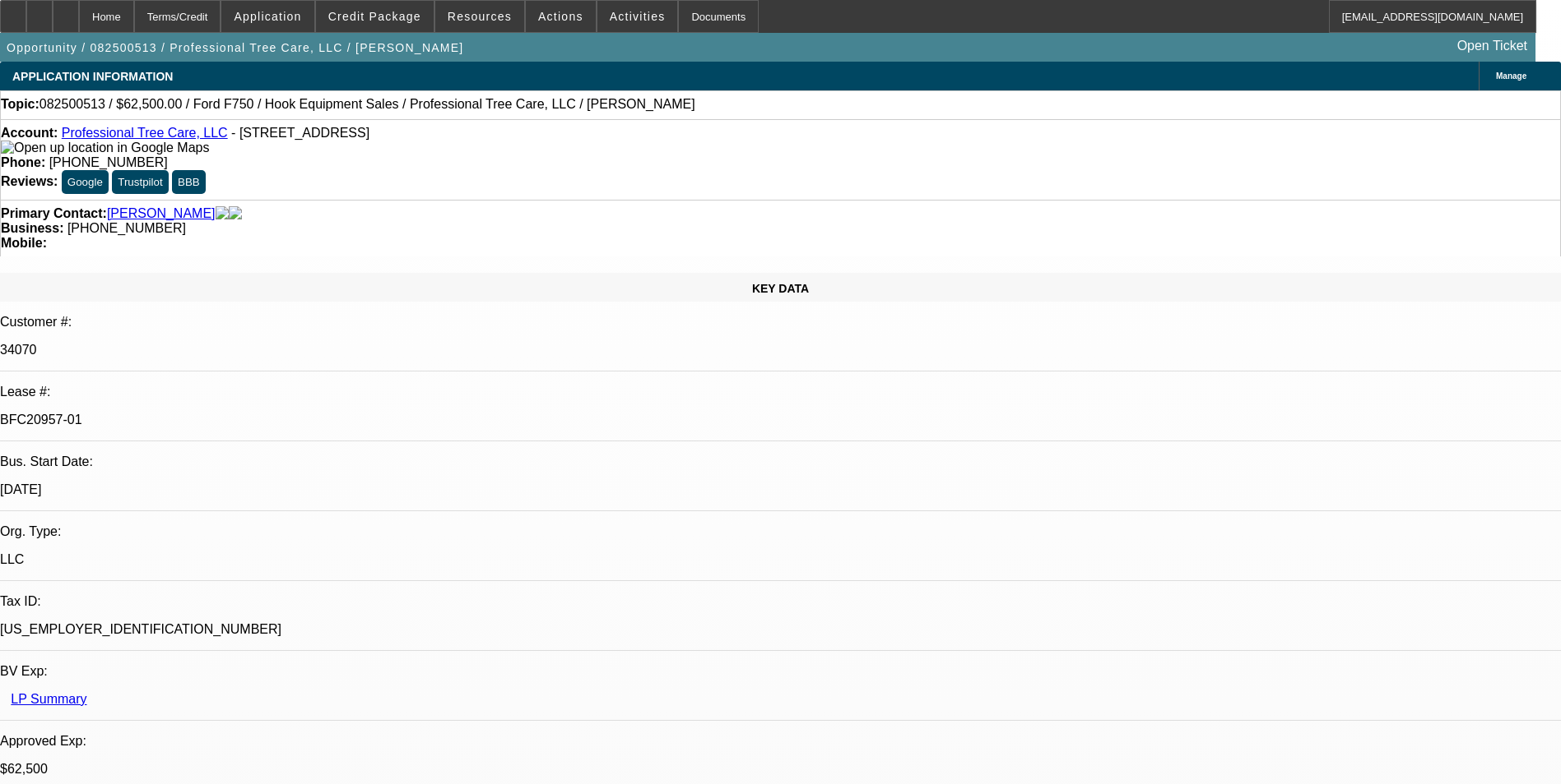
select select "0"
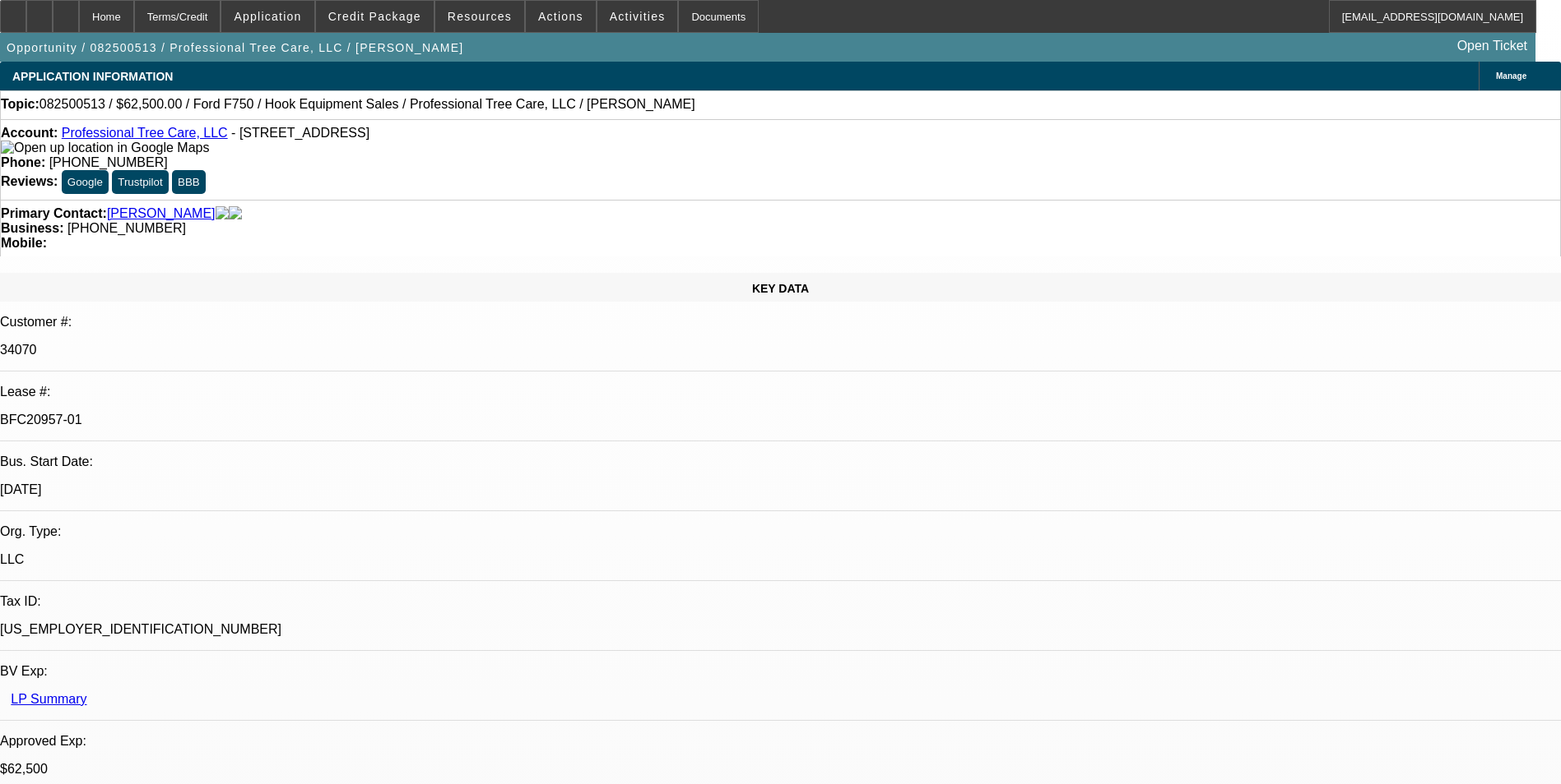
select select "0"
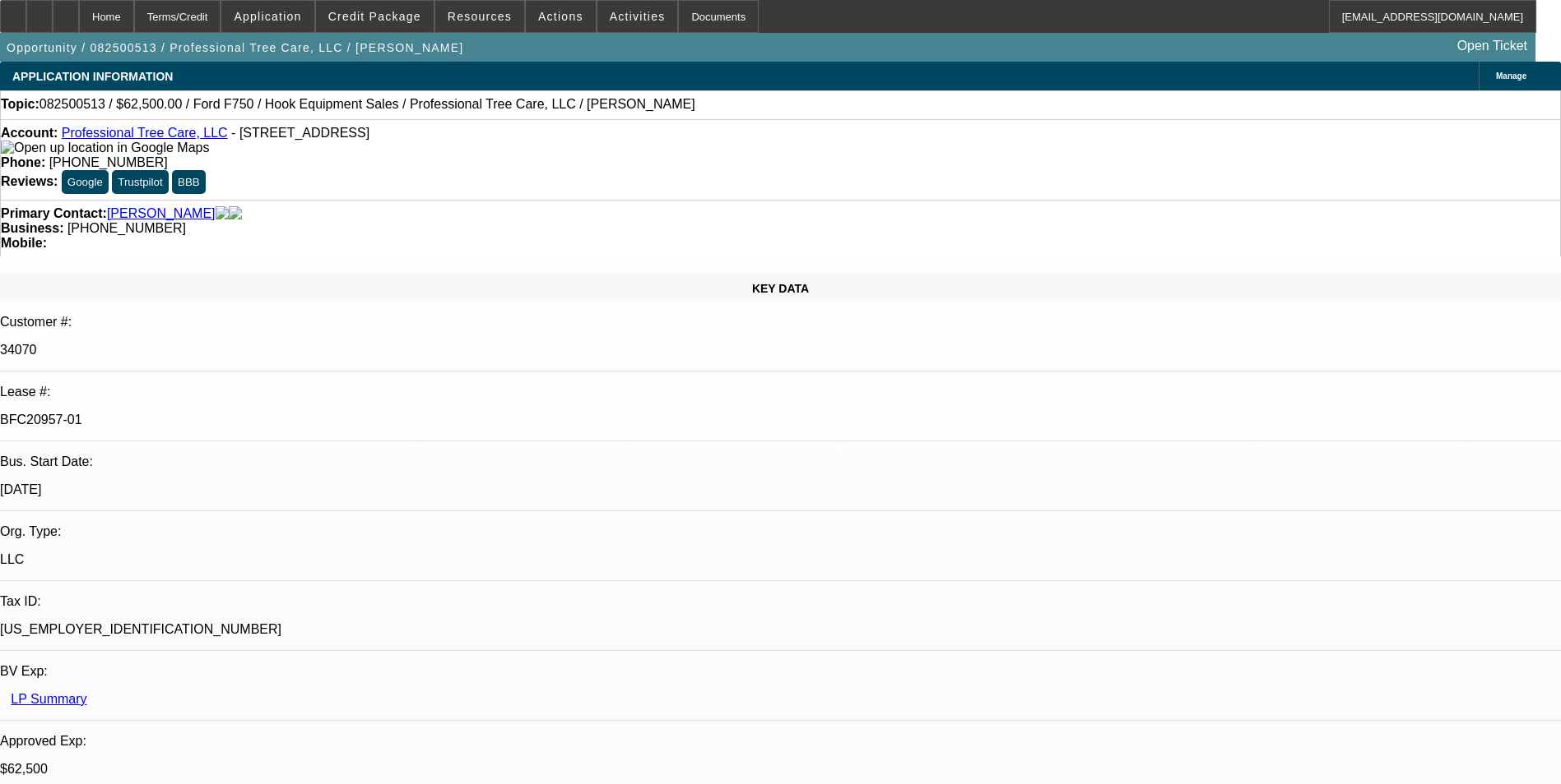
select select "0"
select select "1"
select select "6"
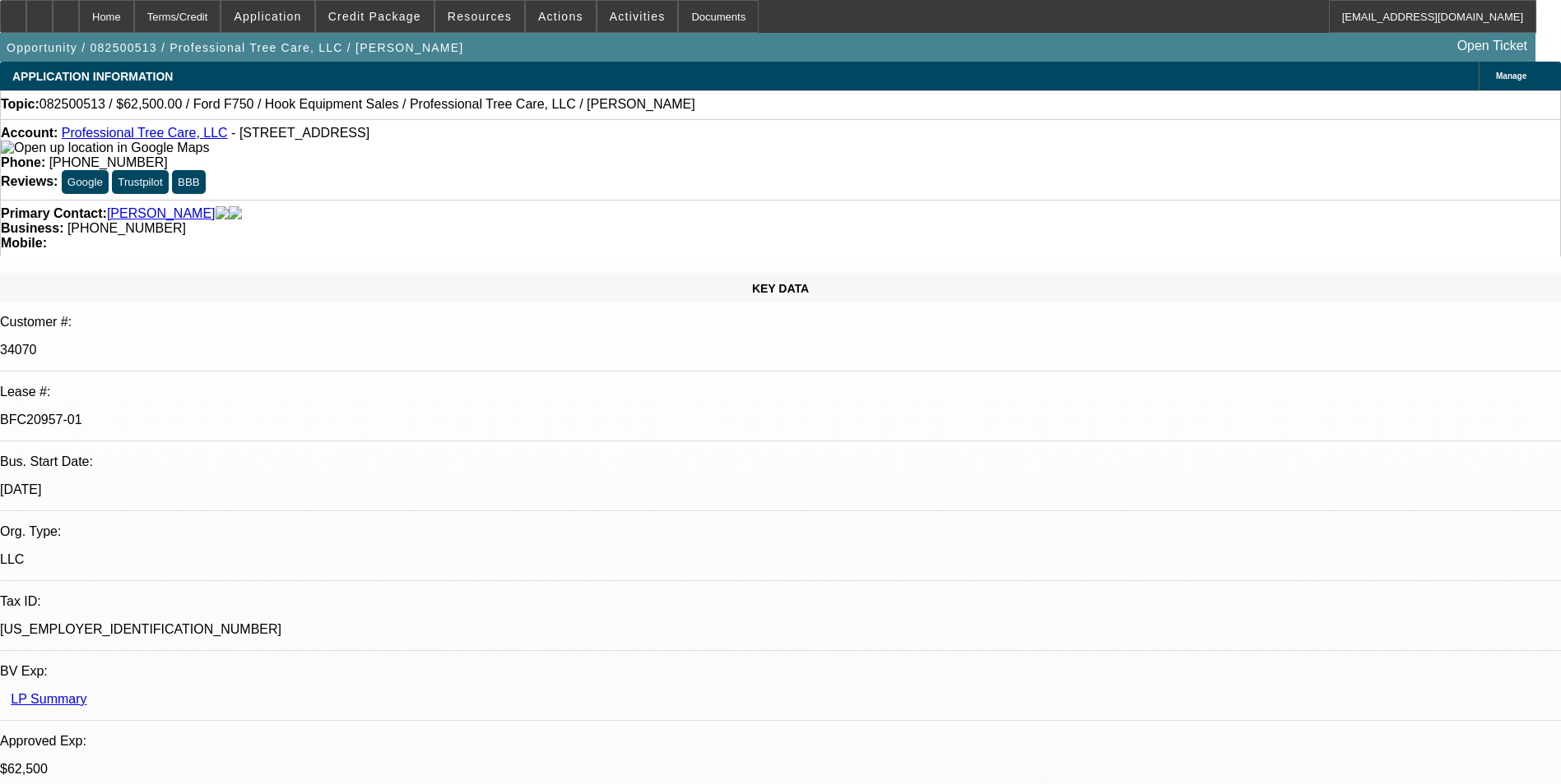
select select "1"
select select "6"
select select "1"
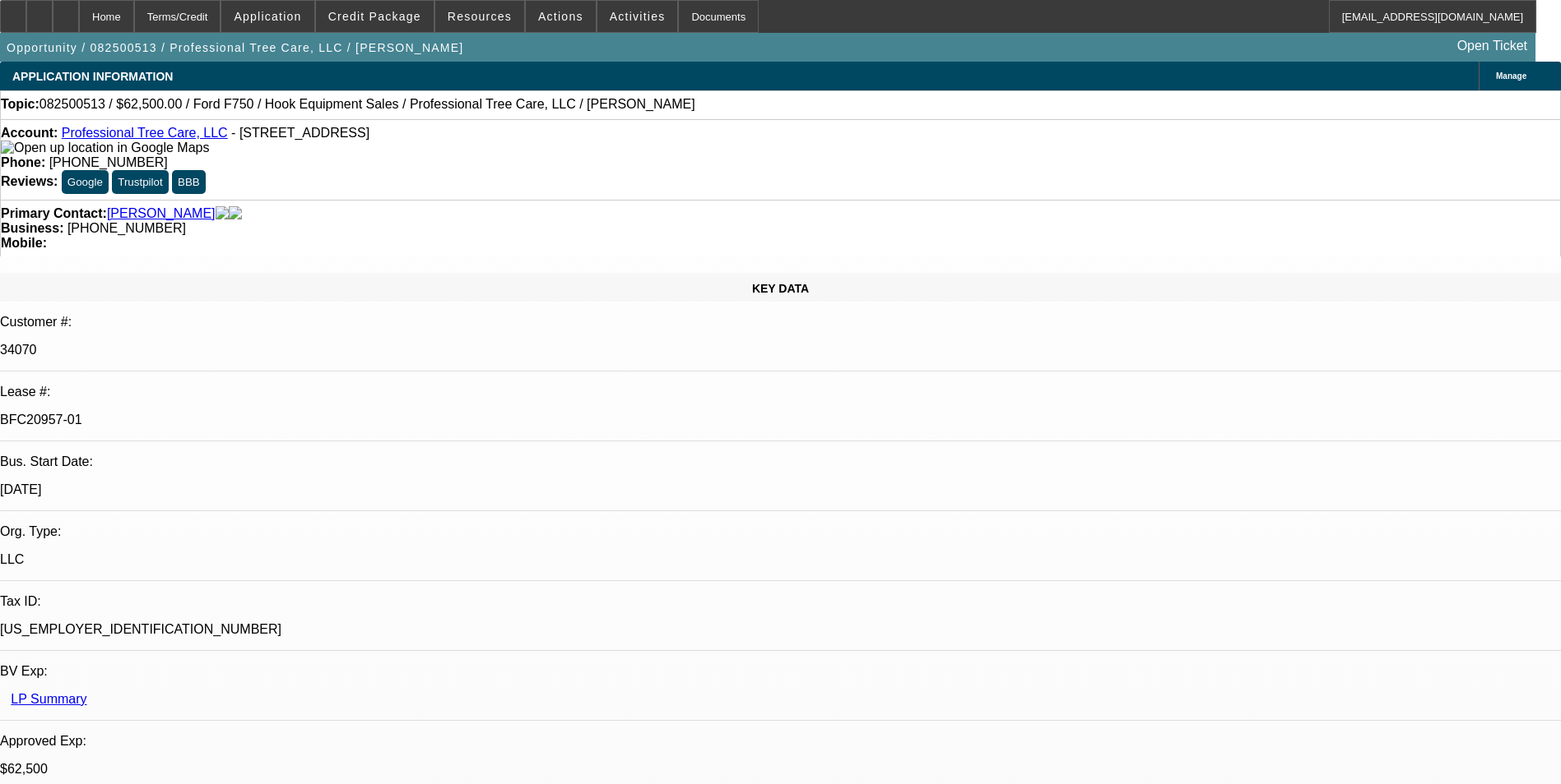
select select "6"
select select "1"
select select "6"
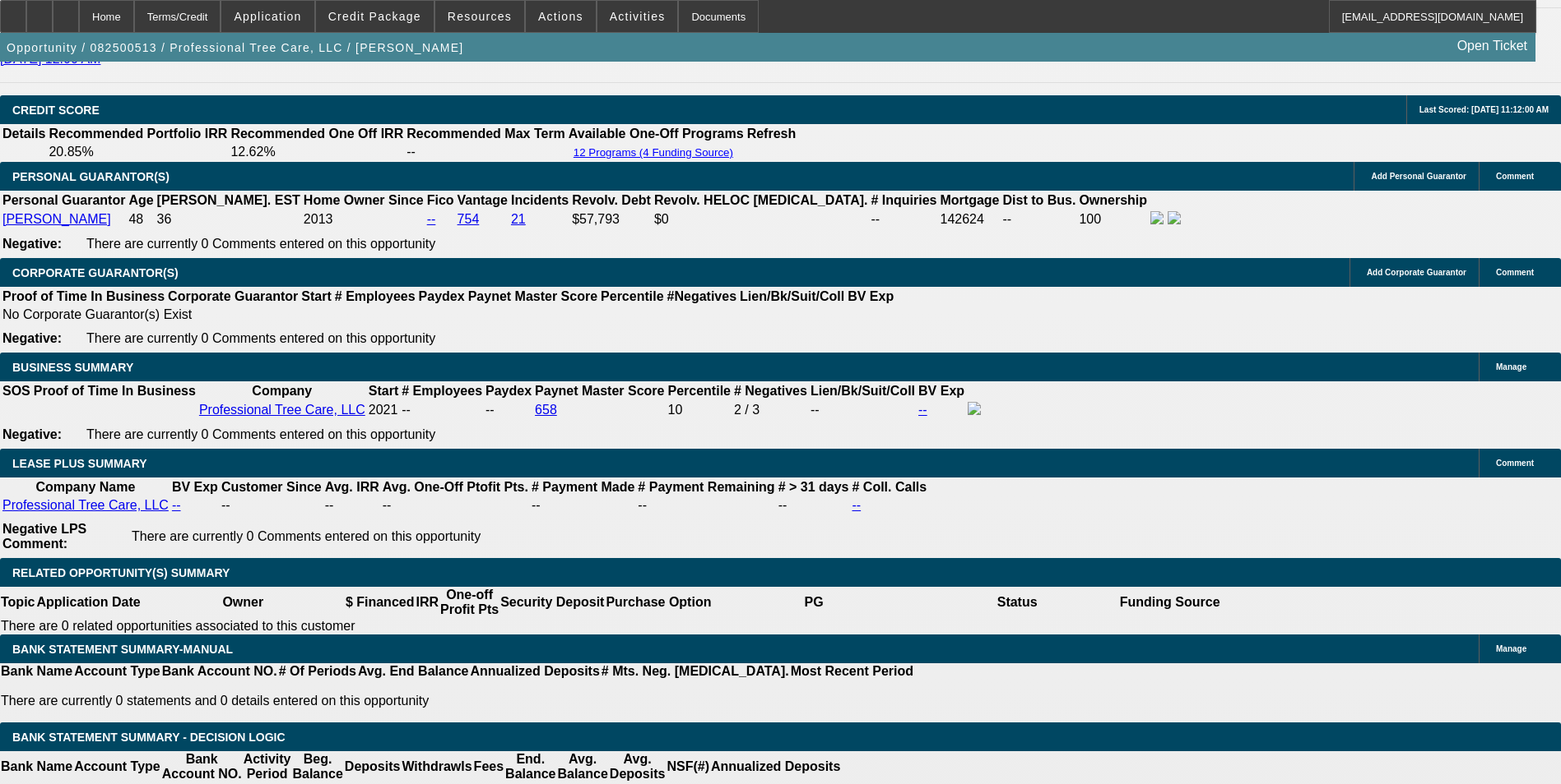
scroll to position [2467, 0]
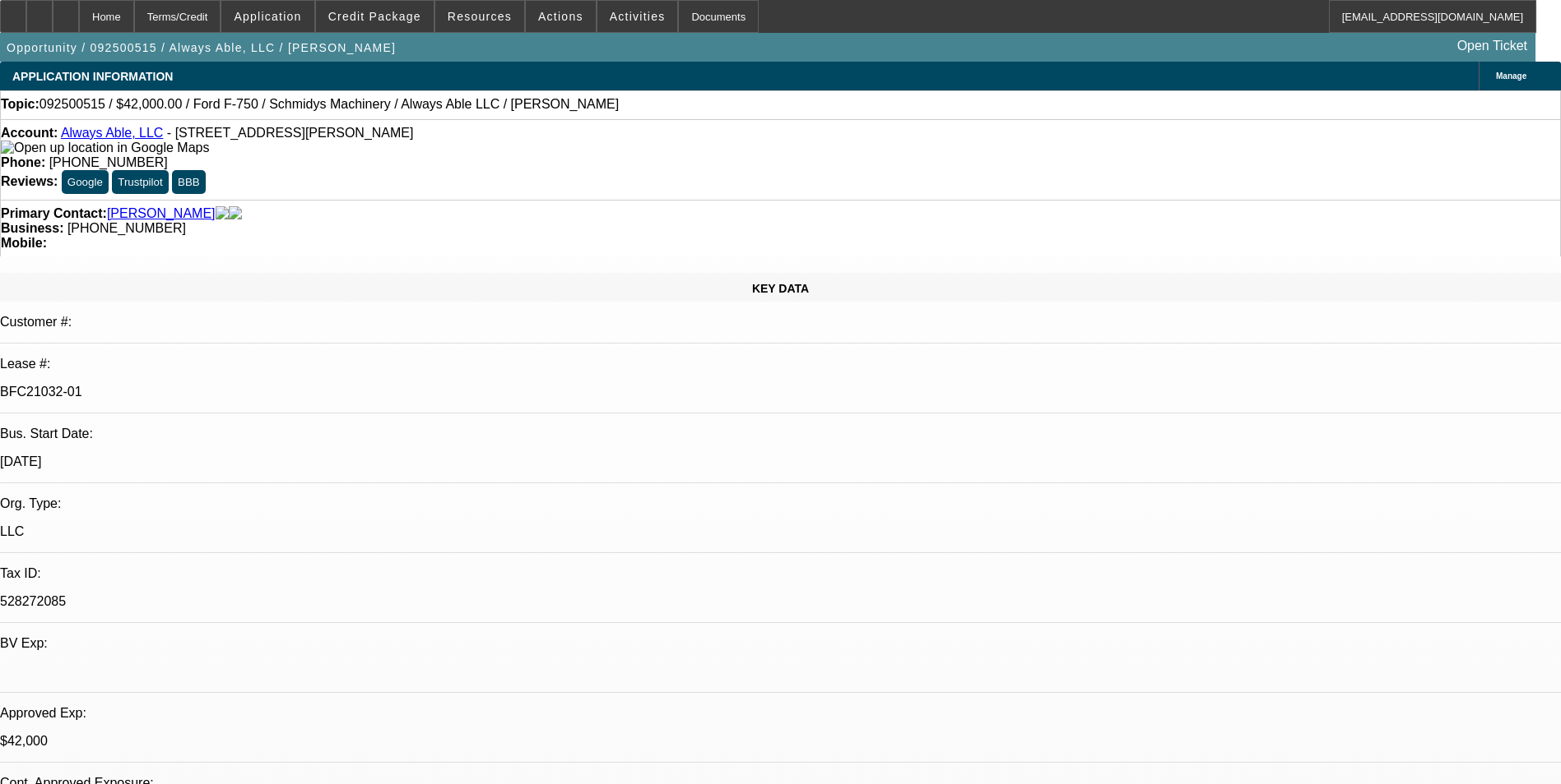
select select "0"
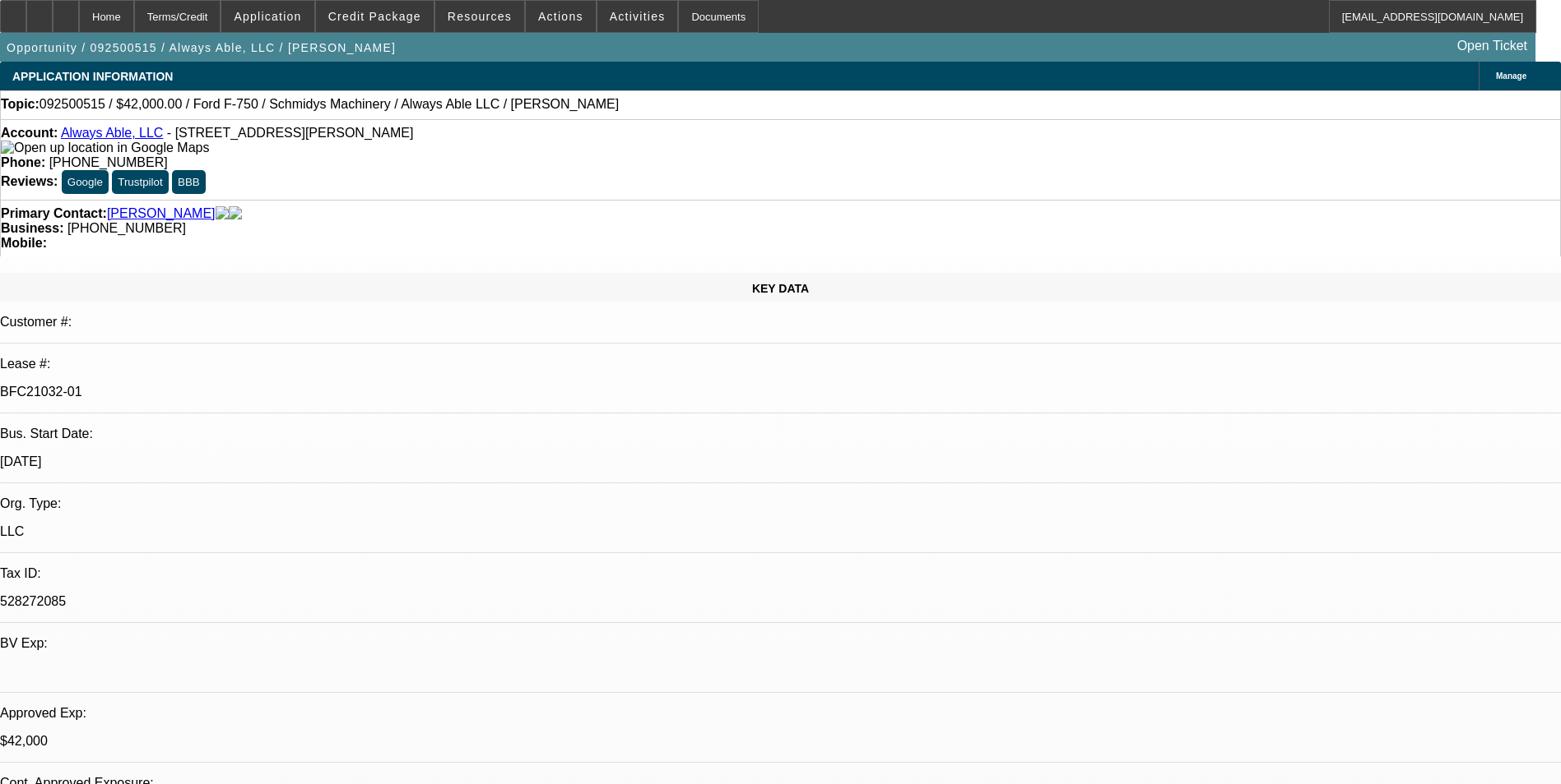
select select "0"
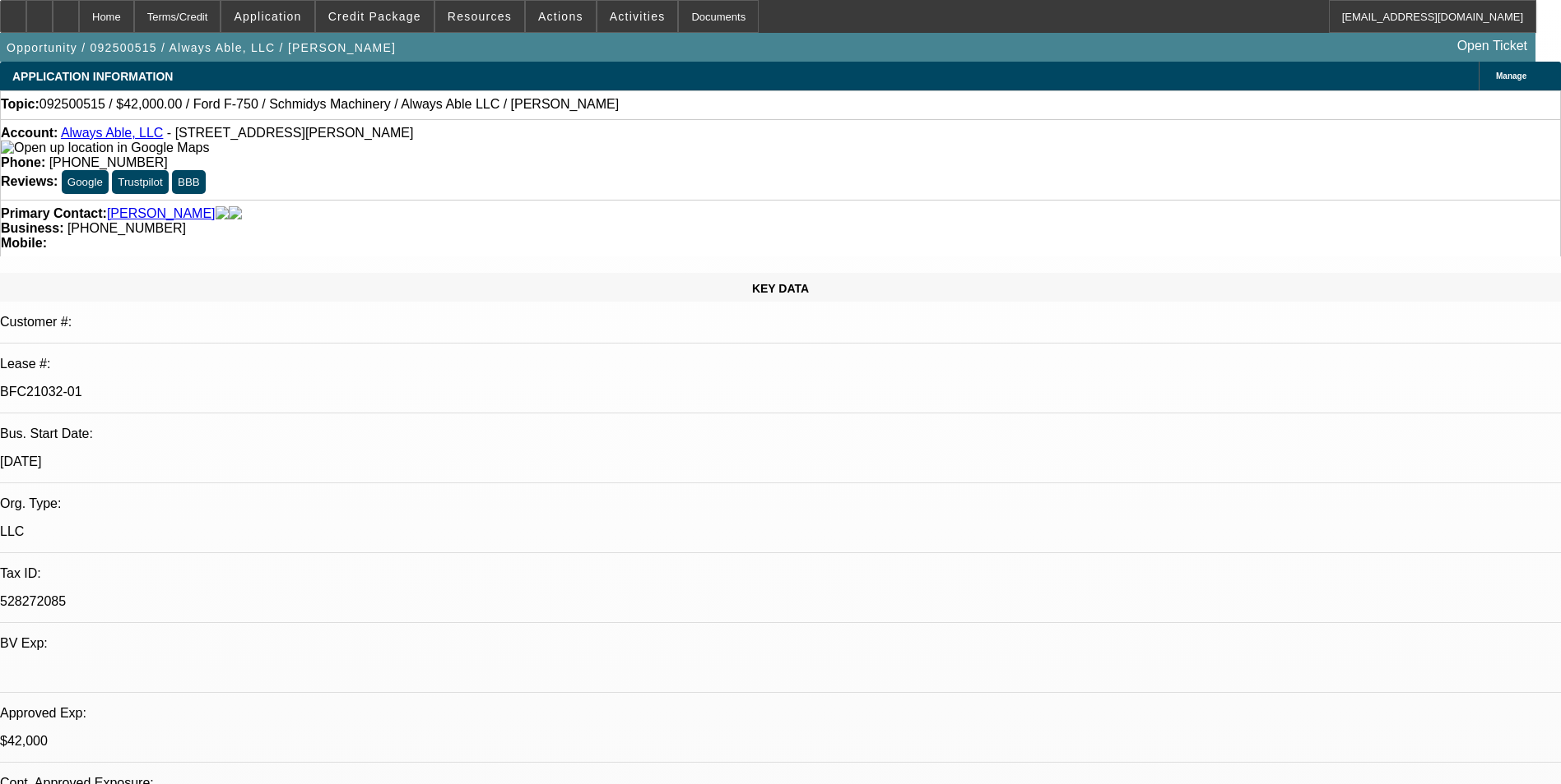
select select "0"
select select "1"
select select "6"
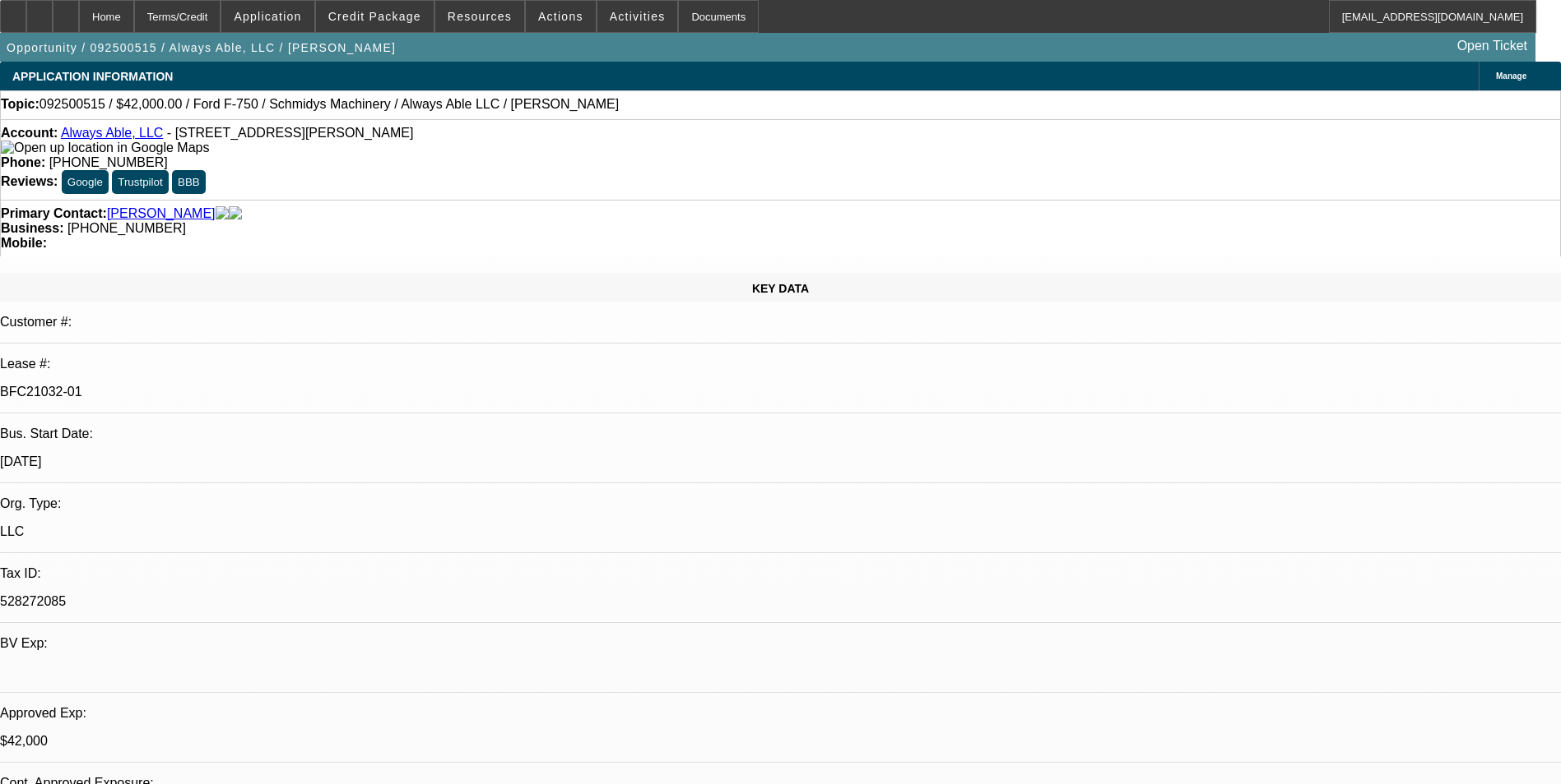
select select "1"
select select "6"
select select "1"
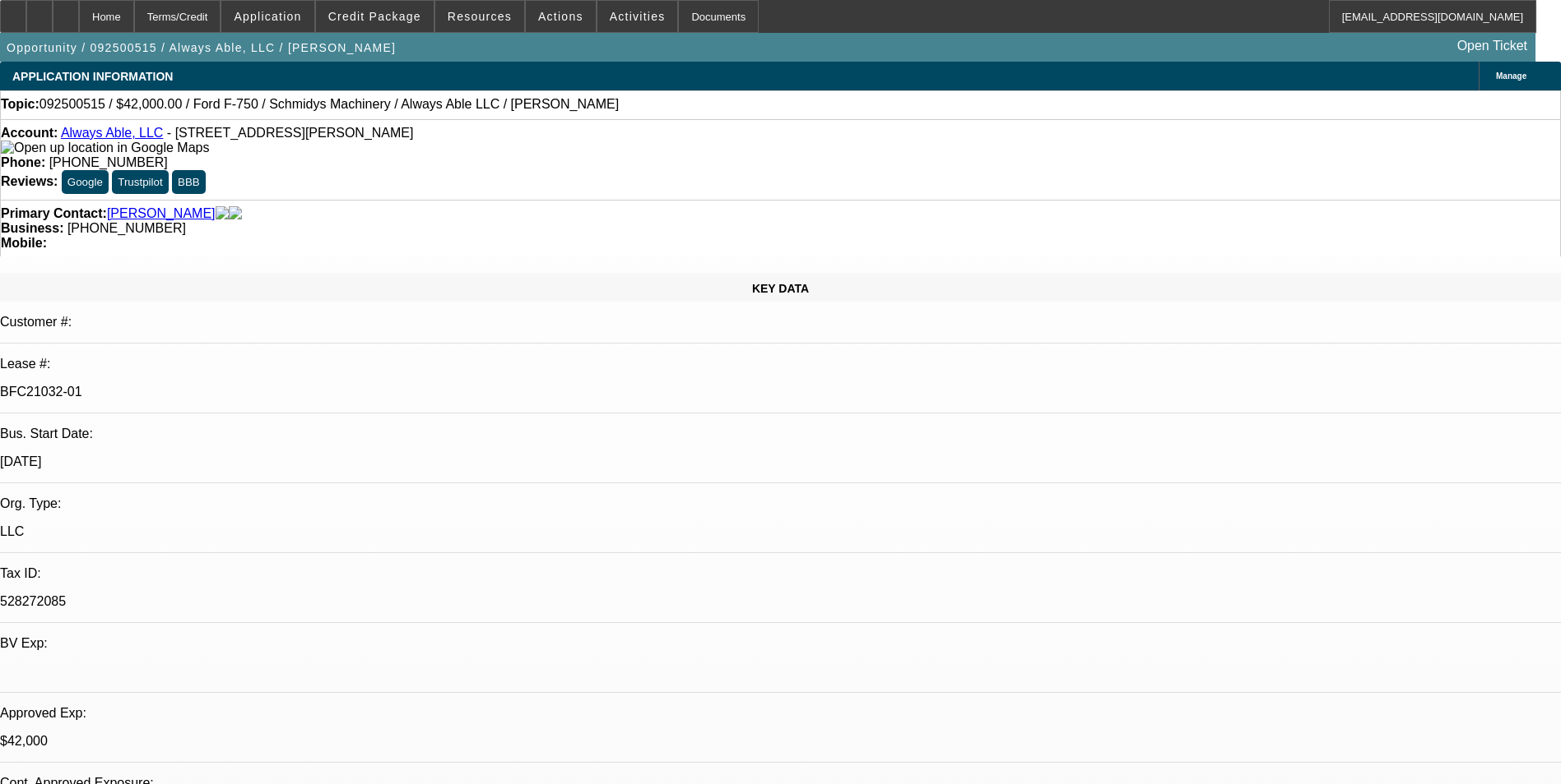
select select "6"
select select "1"
select select "6"
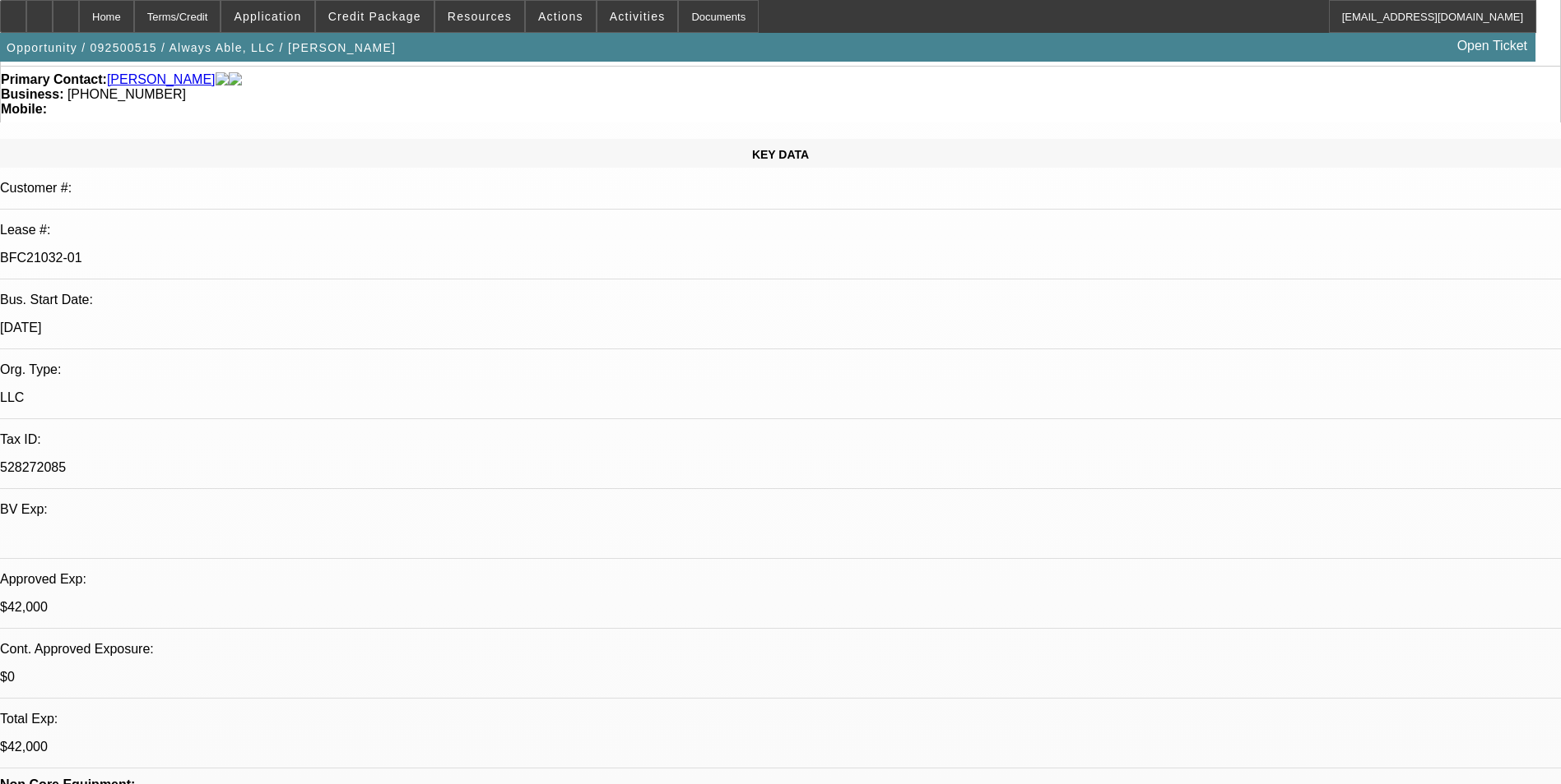
scroll to position [164, 0]
